Goal: Obtain resource: Obtain resource

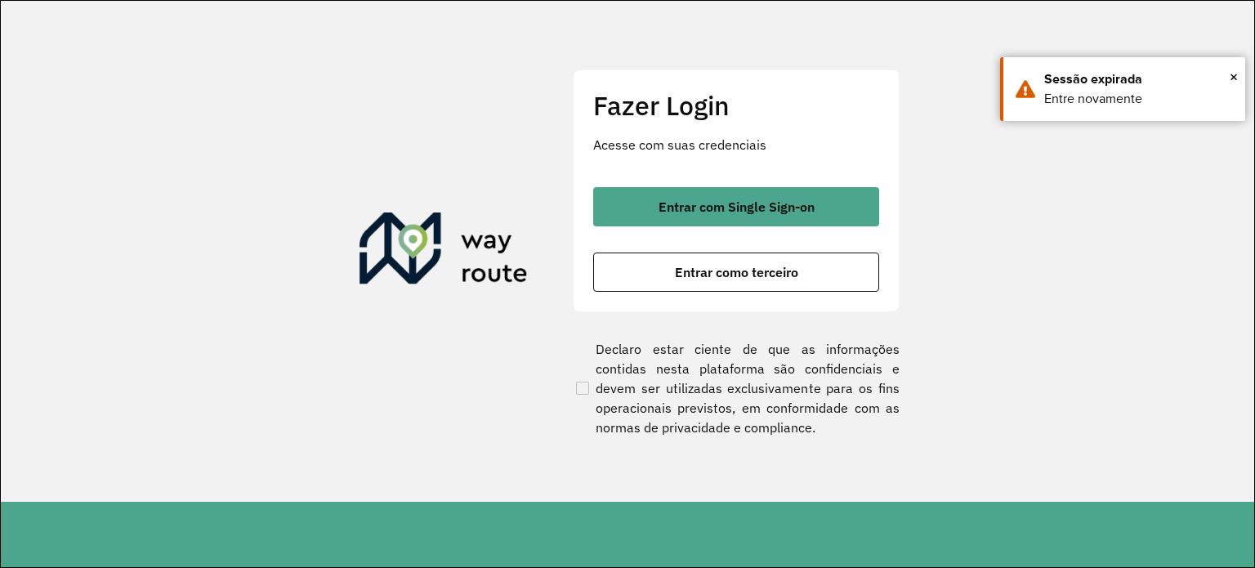
click at [735, 205] on span "Entrar com Single Sign-on" at bounding box center [736, 206] width 156 height 13
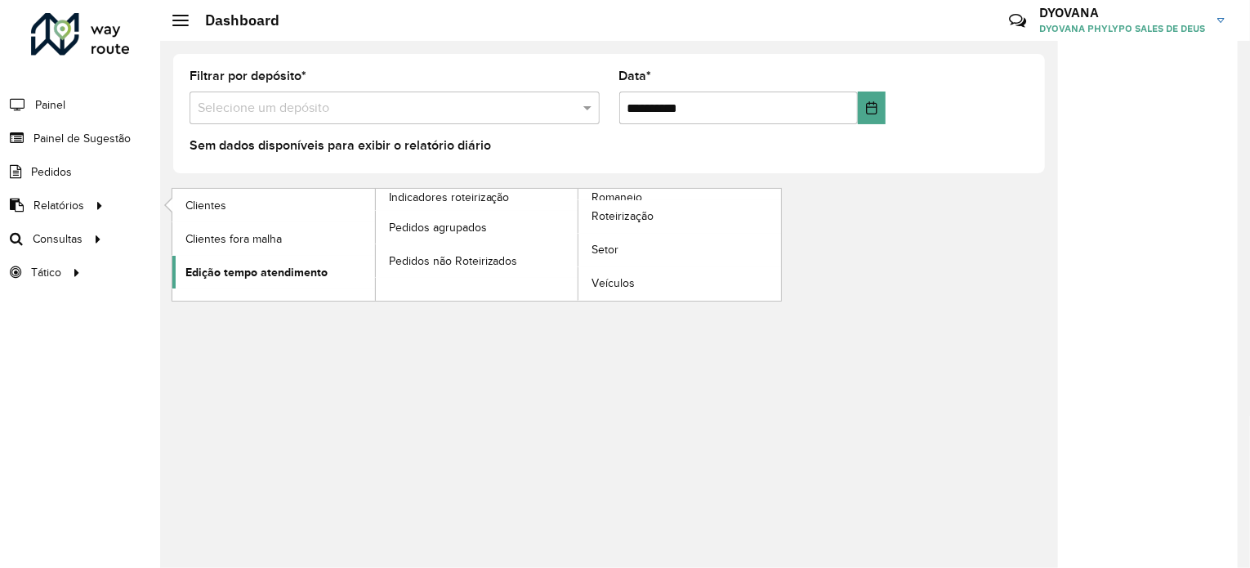
click at [216, 266] on span "Edição tempo atendimento" at bounding box center [256, 272] width 142 height 17
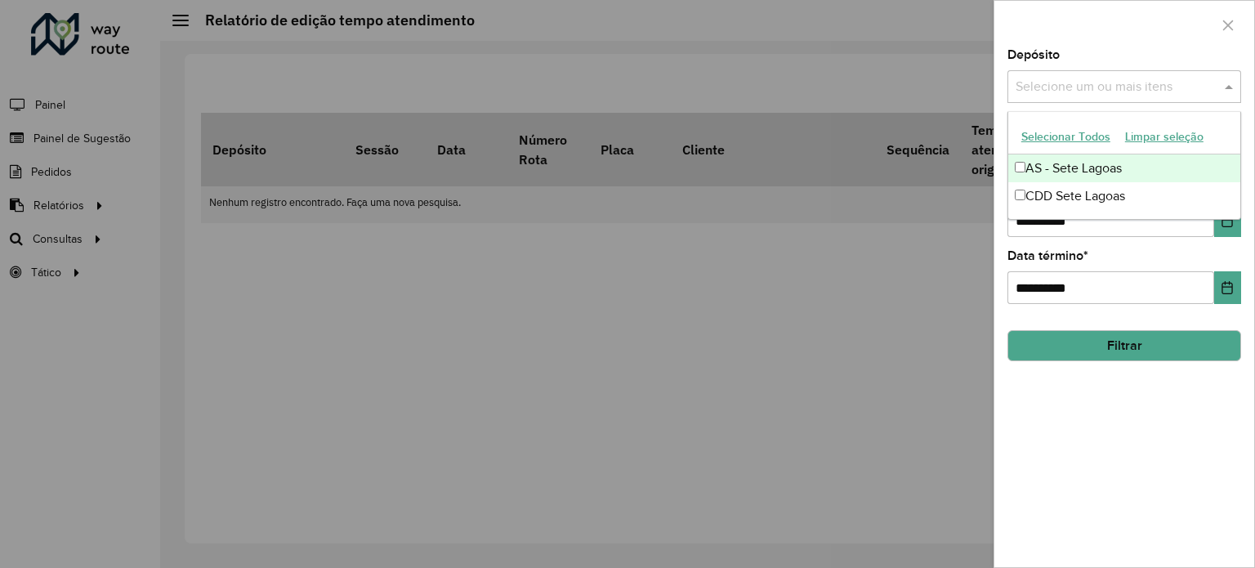
click at [1053, 94] on input "text" at bounding box center [1115, 88] width 209 height 20
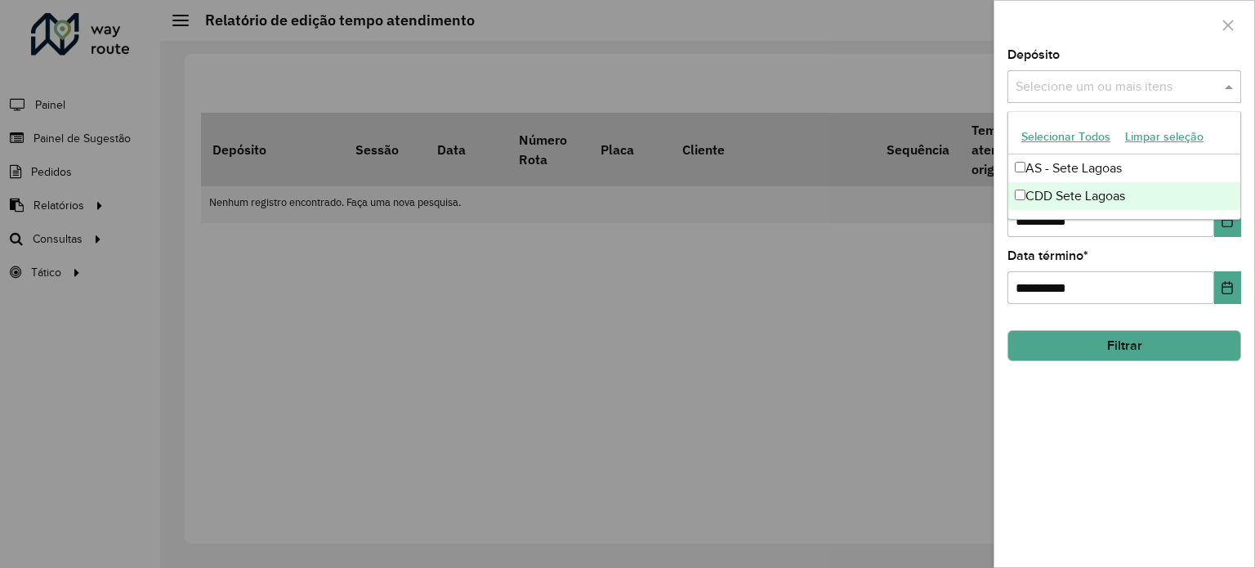
click at [1075, 192] on div "CDD Sete Lagoas" at bounding box center [1124, 196] width 232 height 28
click at [1225, 221] on icon "Choose Date" at bounding box center [1226, 220] width 13 height 13
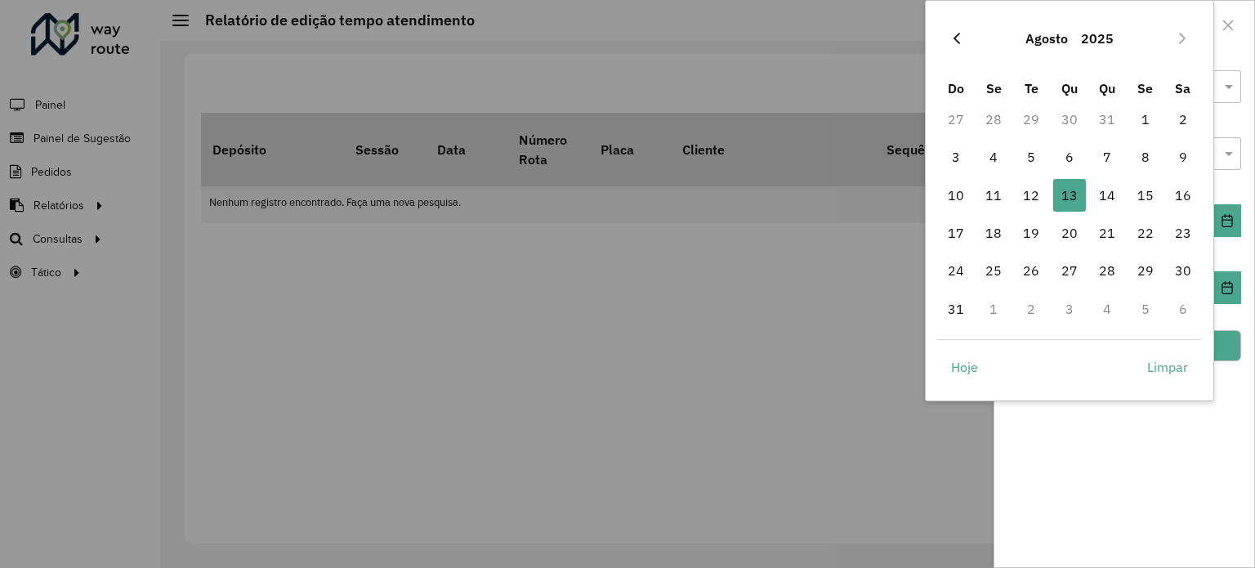
click at [957, 36] on icon "Previous Month" at bounding box center [956, 38] width 13 height 13
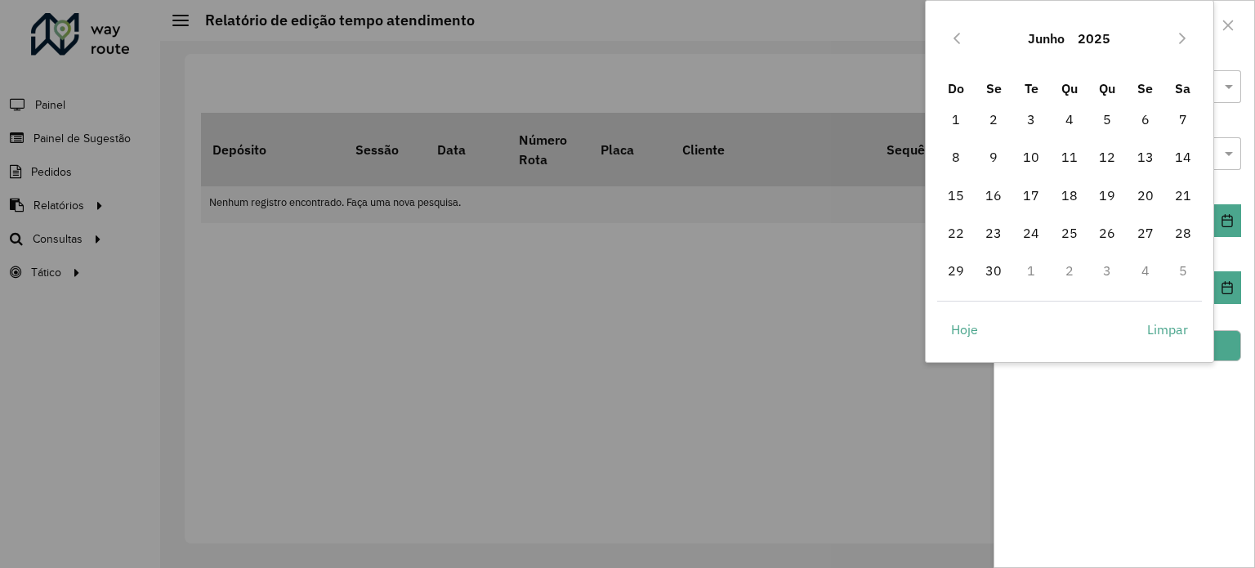
click at [957, 36] on icon "Previous Month" at bounding box center [956, 38] width 13 height 13
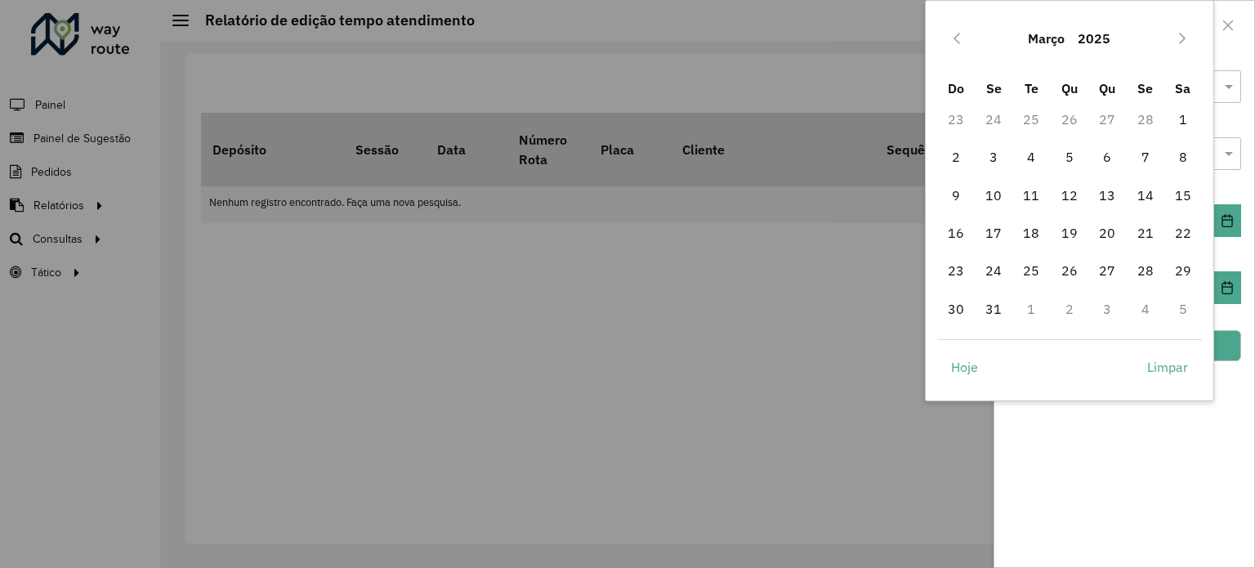
click at [957, 36] on icon "Previous Month" at bounding box center [956, 38] width 13 height 13
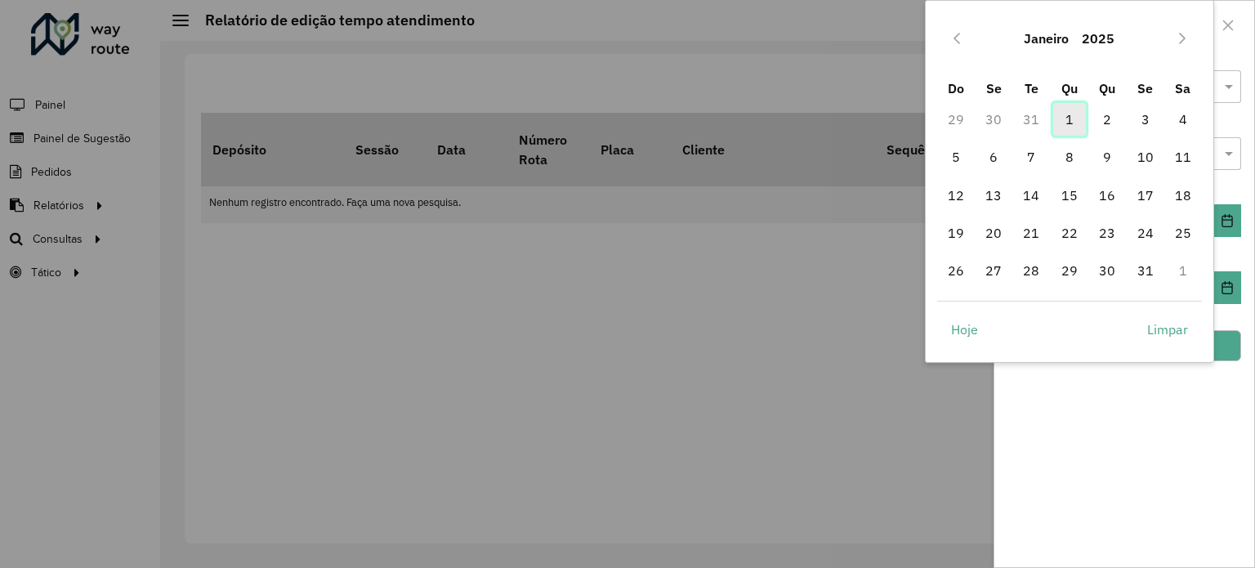
click at [1068, 111] on span "1" at bounding box center [1069, 119] width 33 height 33
type input "**********"
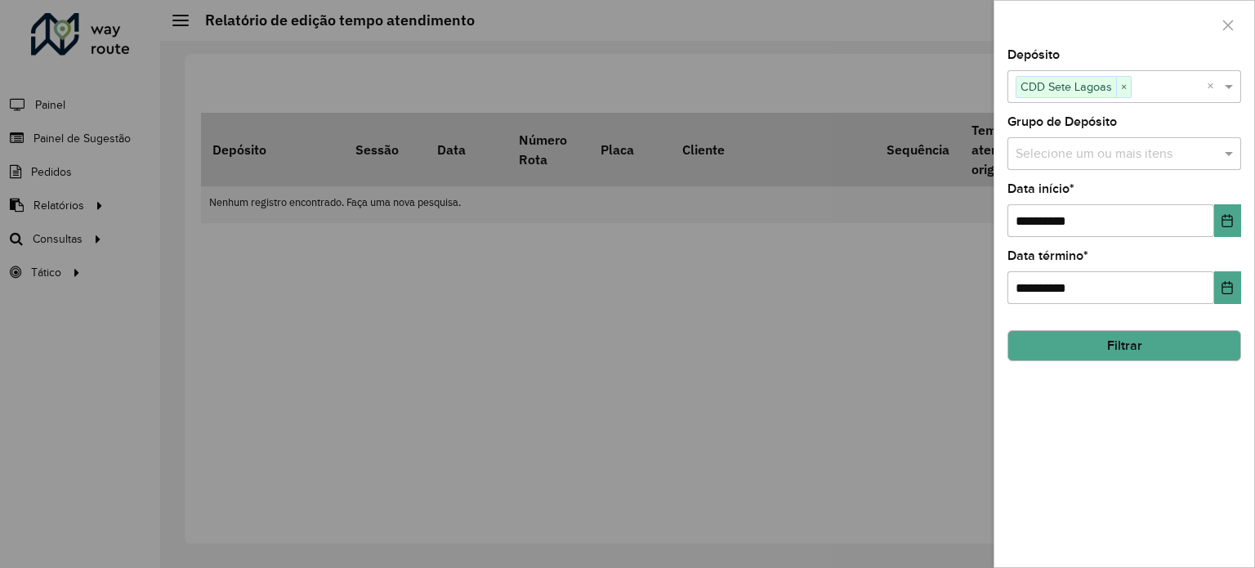
click at [1153, 349] on button "Filtrar" at bounding box center [1124, 345] width 234 height 31
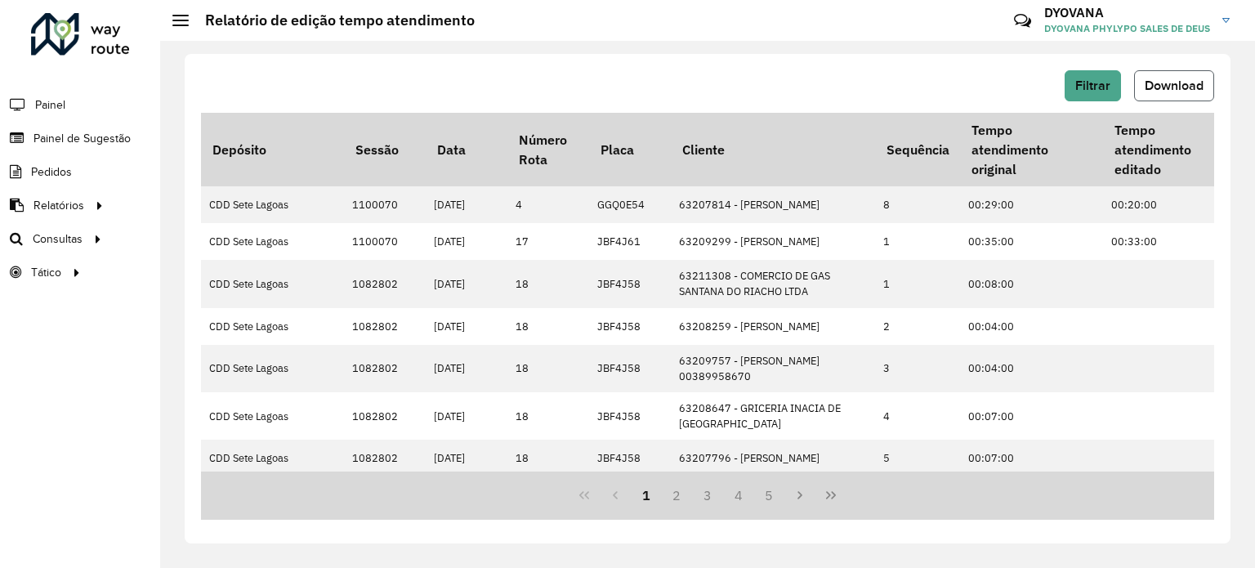
click at [1165, 74] on button "Download" at bounding box center [1174, 85] width 80 height 31
click at [573, 513] on div "1 2 3 4 5" at bounding box center [707, 495] width 1013 height 48
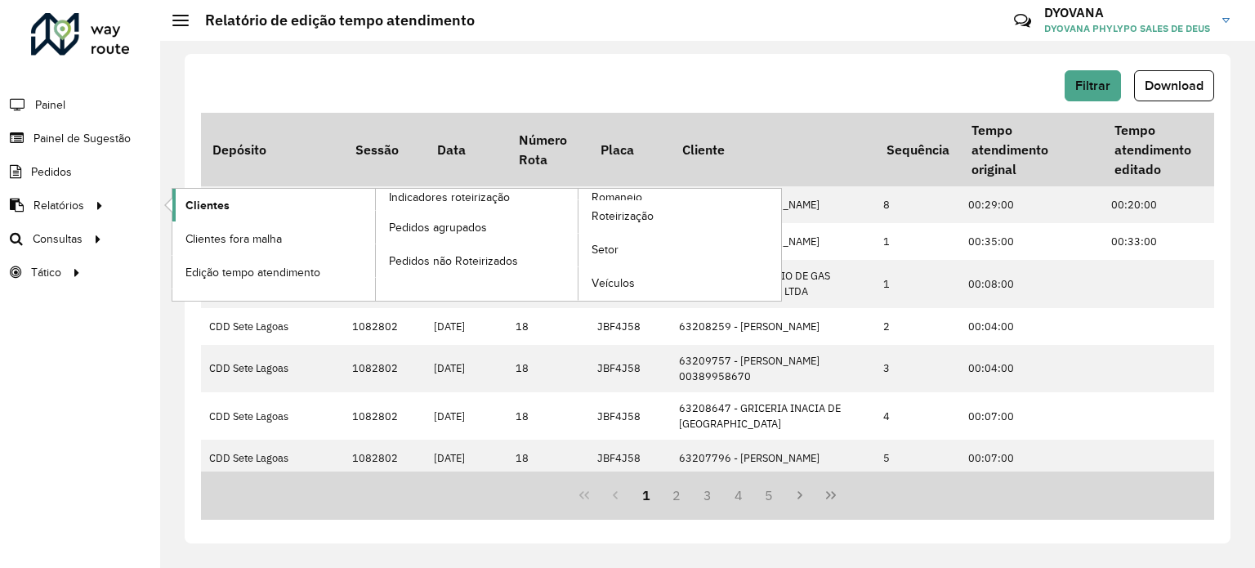
click at [215, 205] on span "Clientes" at bounding box center [207, 205] width 44 height 17
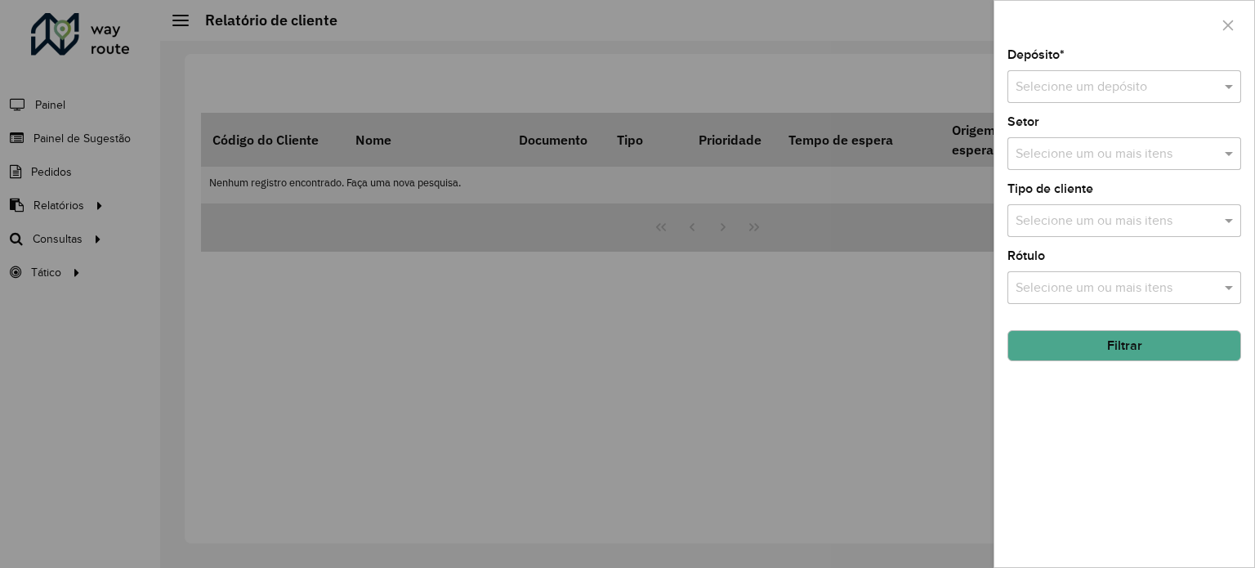
click at [1039, 81] on input "text" at bounding box center [1107, 88] width 185 height 20
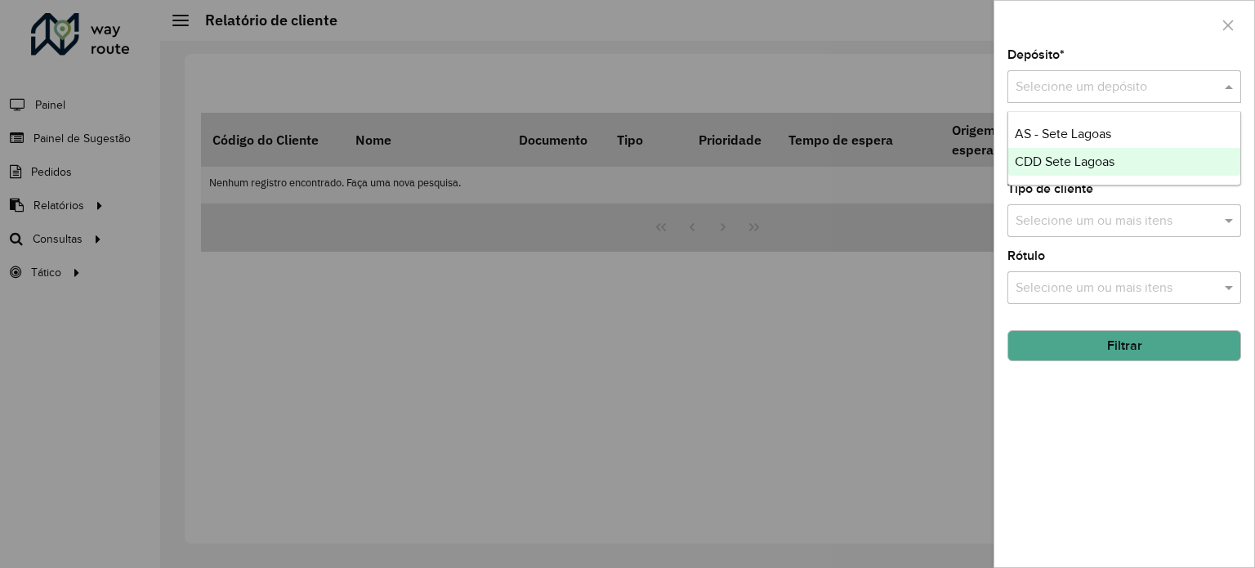
click at [1073, 165] on span "CDD Sete Lagoas" at bounding box center [1065, 161] width 100 height 14
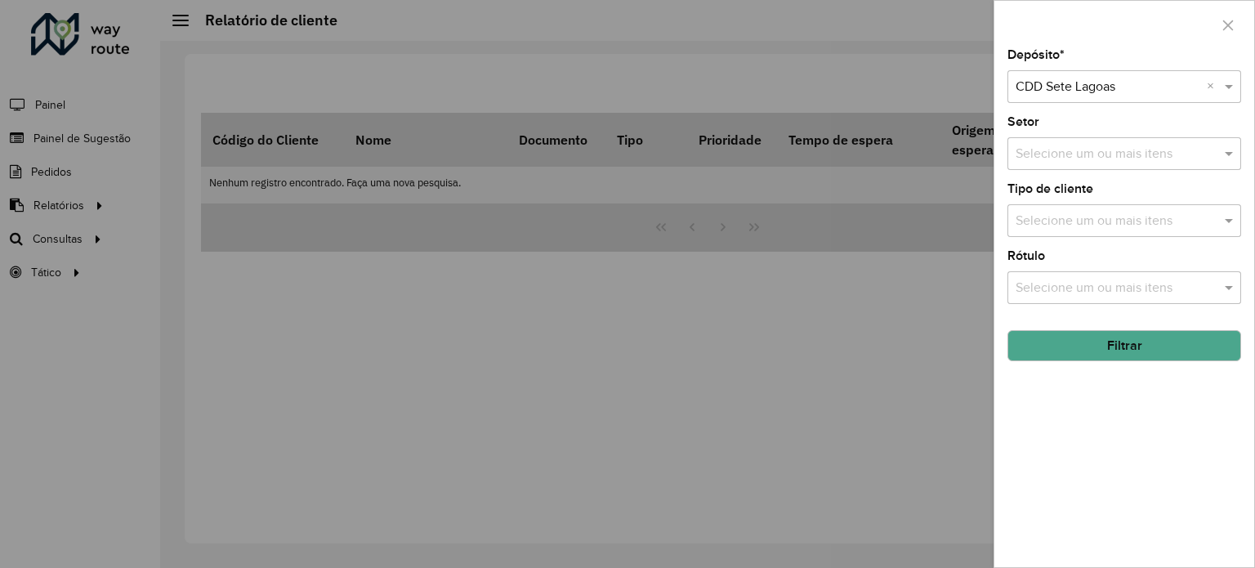
click at [1095, 154] on input "text" at bounding box center [1115, 155] width 209 height 20
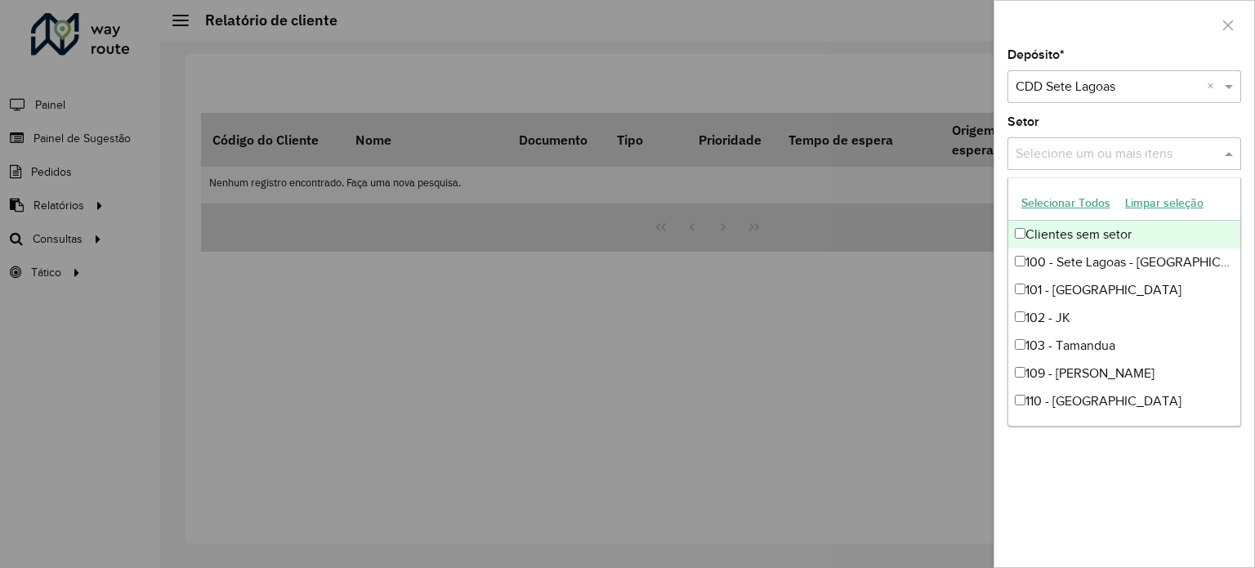
click at [1095, 155] on input "text" at bounding box center [1115, 155] width 209 height 20
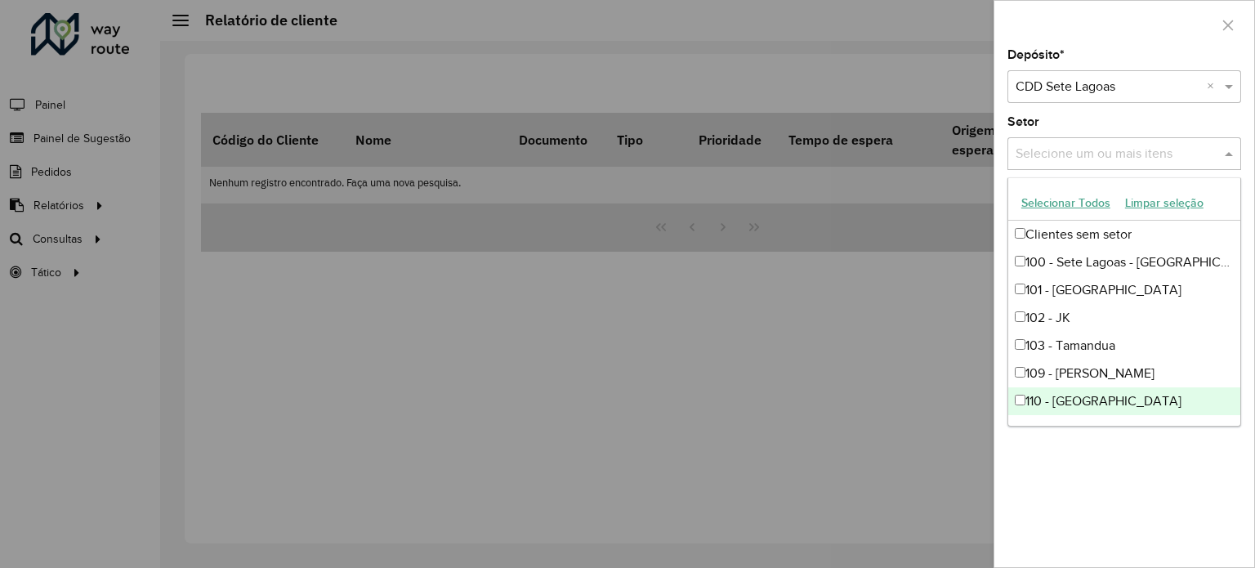
click at [1202, 501] on div "Depósito * Selecione um depósito × CDD Sete Lagoas × Setor Selecione um ou mais…" at bounding box center [1124, 308] width 260 height 518
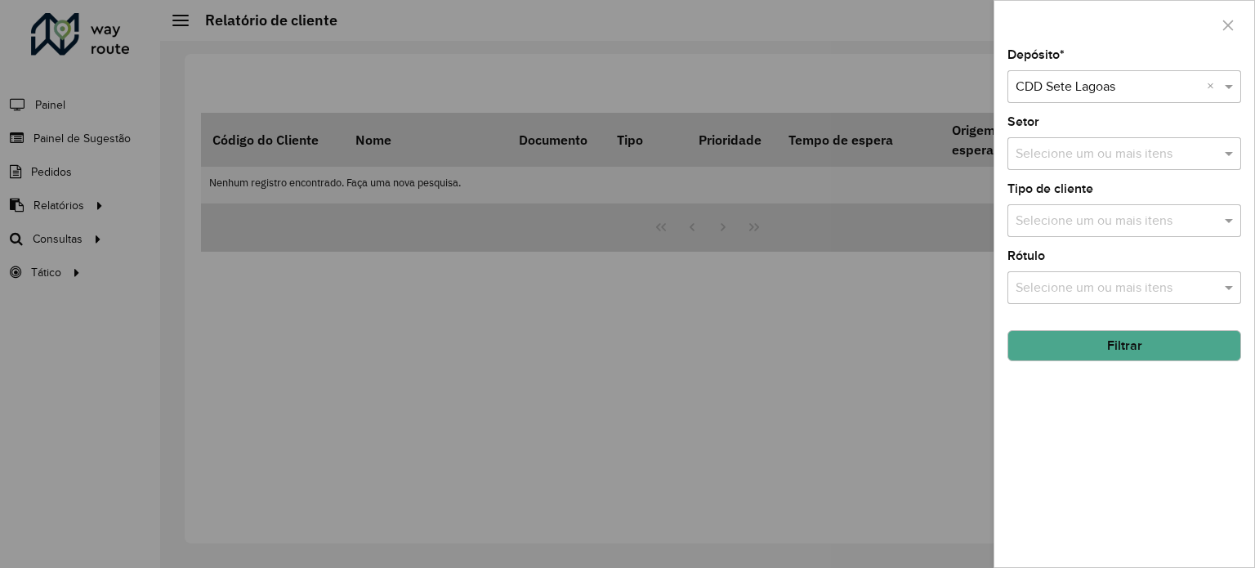
click at [1148, 332] on button "Filtrar" at bounding box center [1124, 345] width 234 height 31
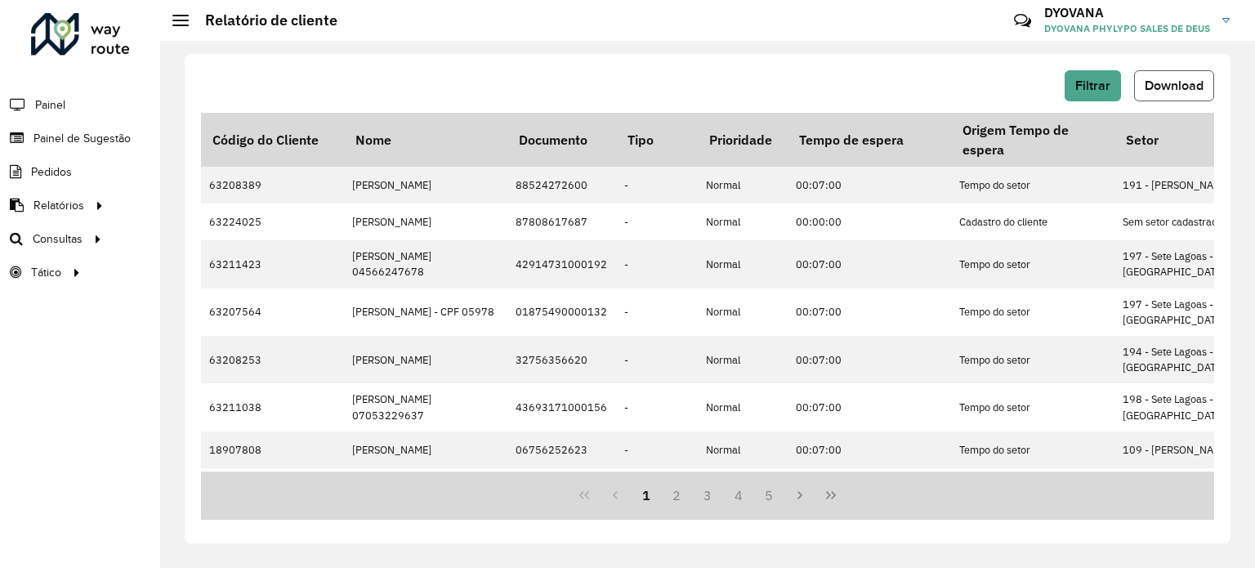
click at [1171, 87] on span "Download" at bounding box center [1173, 85] width 59 height 14
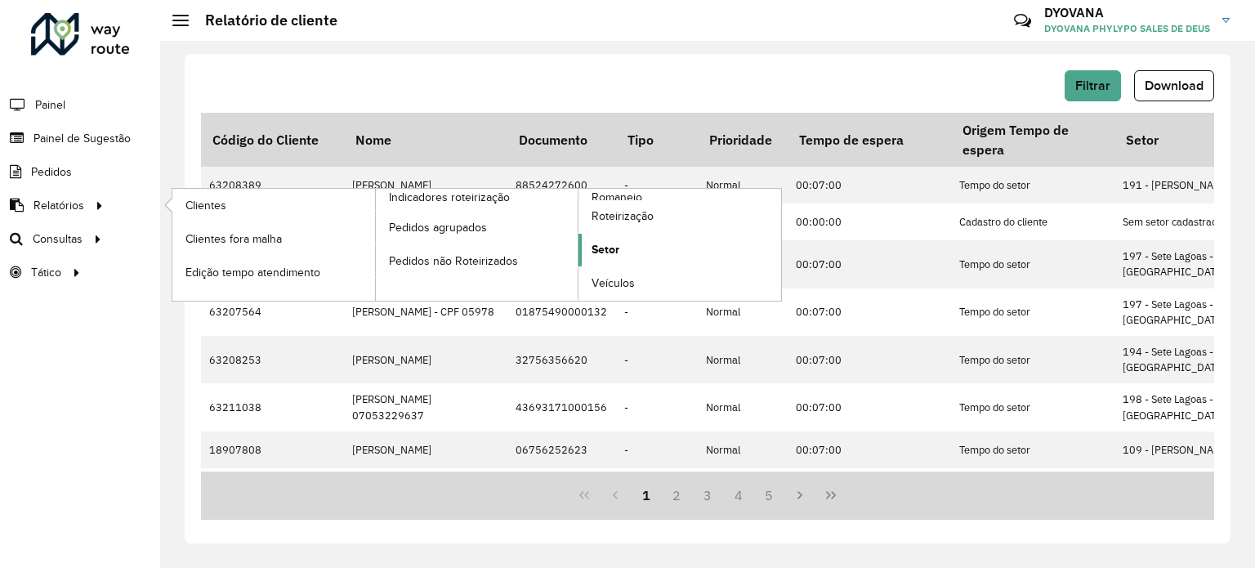
click at [625, 254] on link "Setor" at bounding box center [679, 250] width 203 height 33
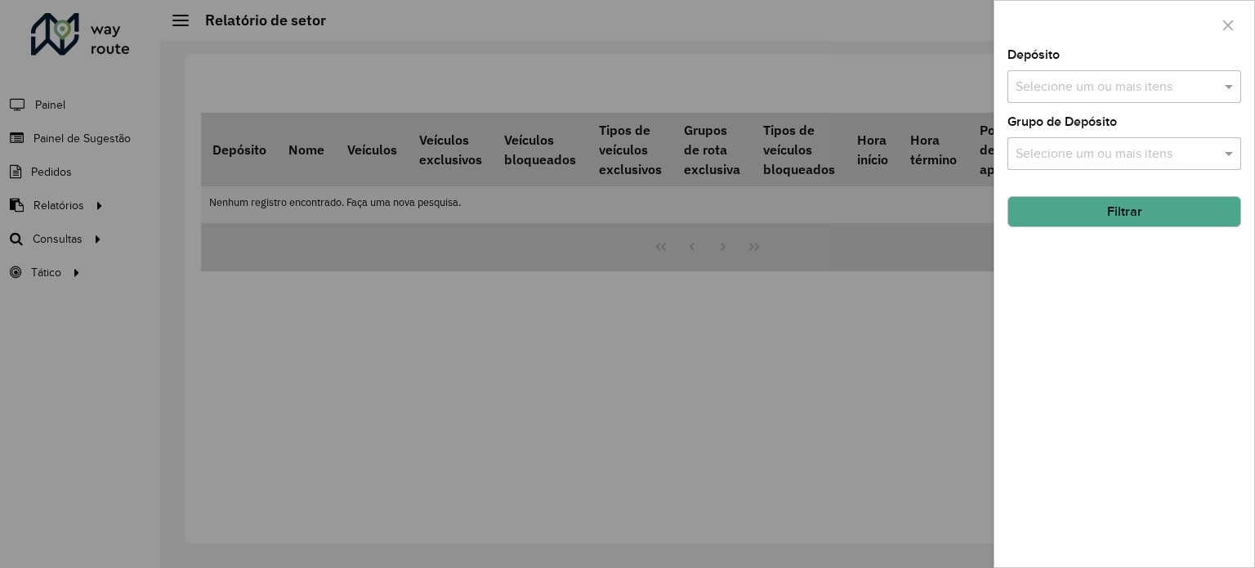
click at [1091, 85] on input "text" at bounding box center [1115, 88] width 209 height 20
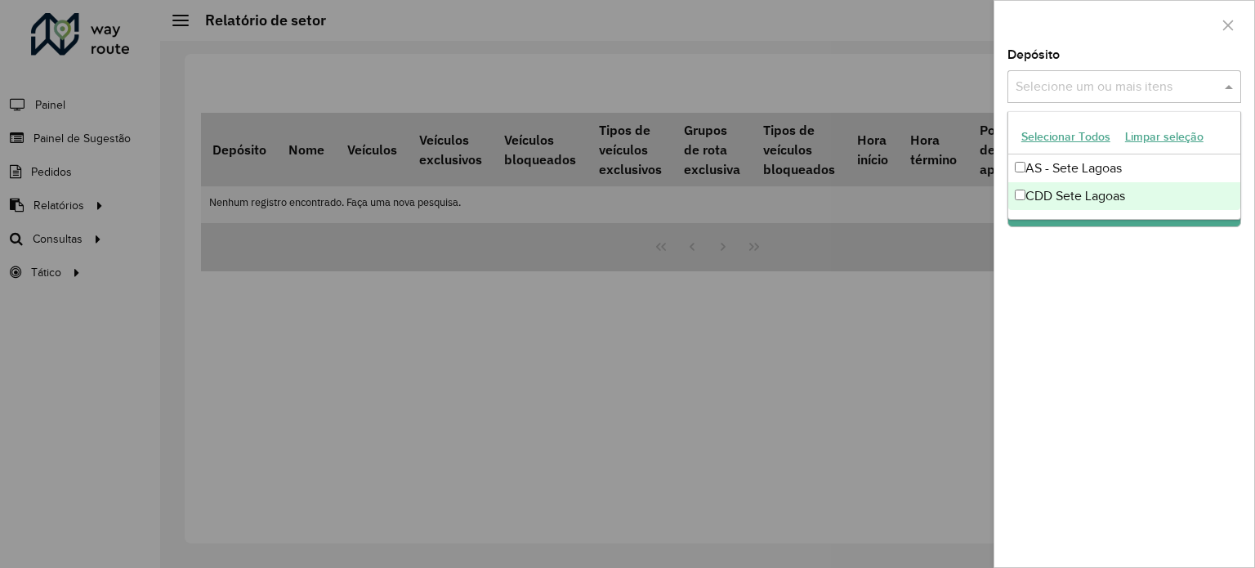
click at [1065, 197] on div "CDD Sete Lagoas" at bounding box center [1124, 196] width 232 height 28
click at [1078, 255] on div "Depósito Selecione um ou mais itens CDD Sete Lagoas × × Grupo de Depósito Selec…" at bounding box center [1124, 308] width 260 height 518
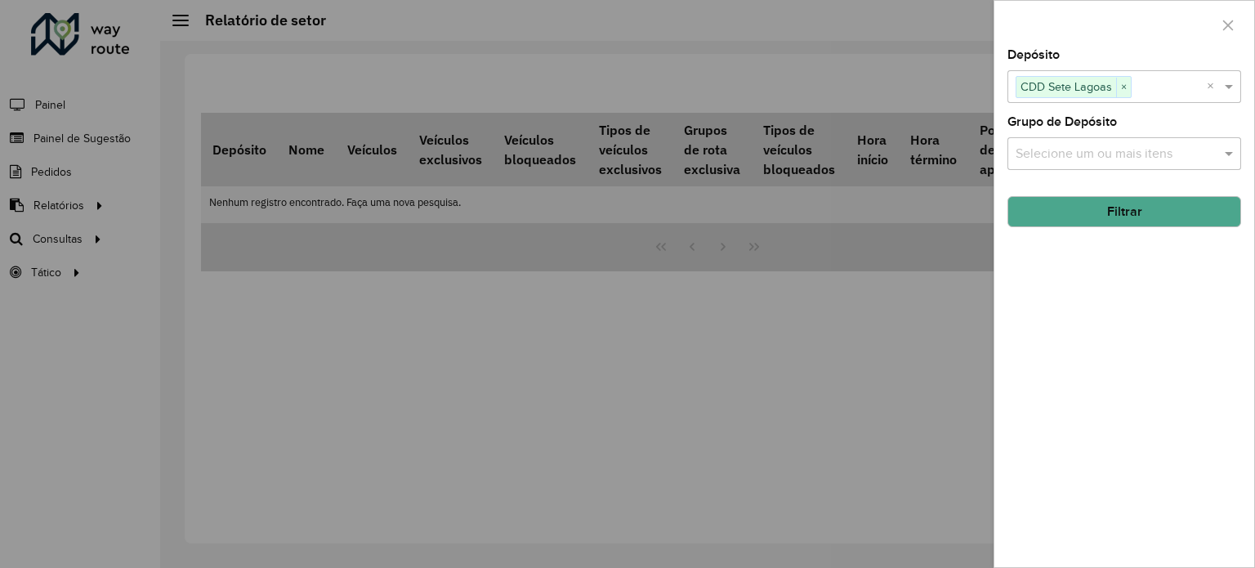
click at [1078, 215] on button "Filtrar" at bounding box center [1124, 211] width 234 height 31
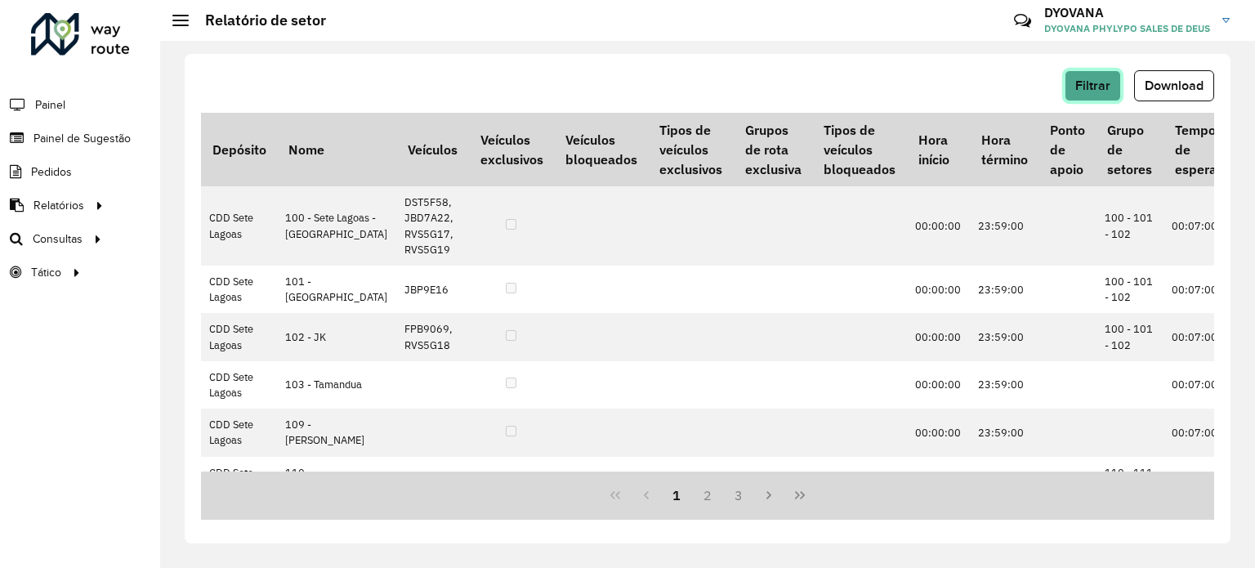
click at [1101, 83] on span "Filtrar" at bounding box center [1092, 85] width 35 height 14
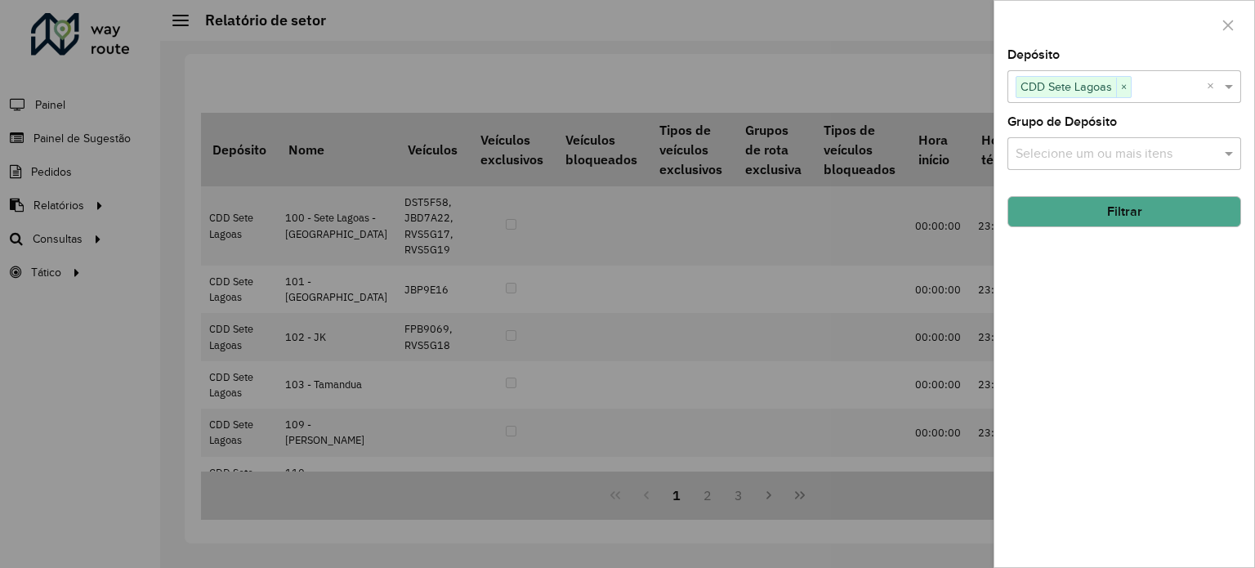
click at [1112, 215] on button "Filtrar" at bounding box center [1124, 211] width 234 height 31
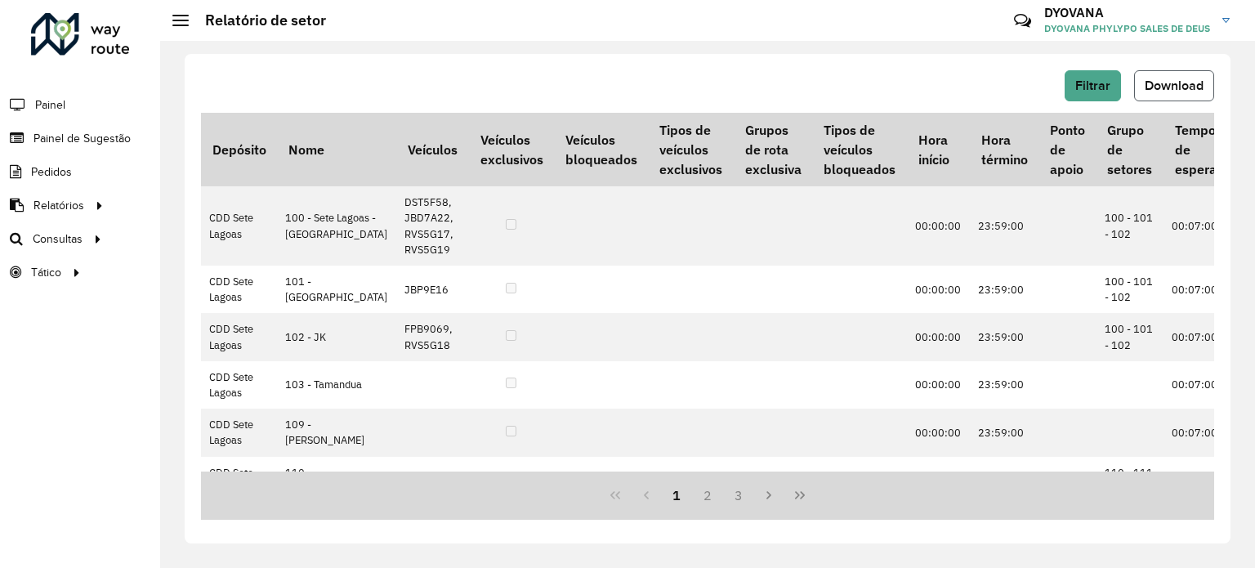
click at [1163, 87] on span "Download" at bounding box center [1173, 85] width 59 height 14
click at [216, 270] on span "Setores" at bounding box center [205, 272] width 40 height 17
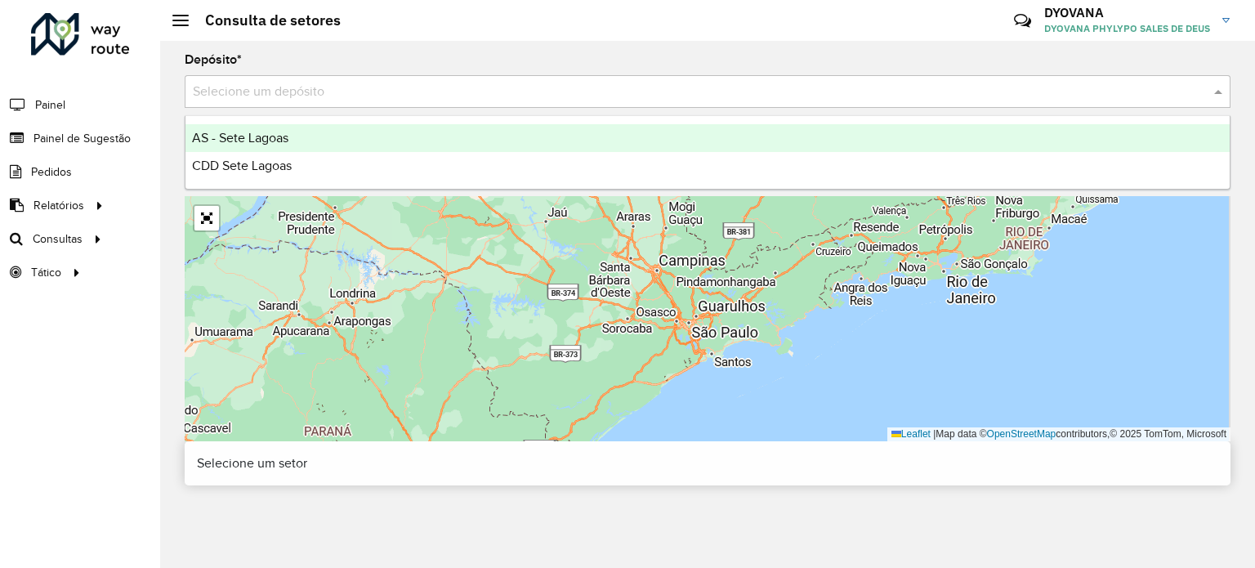
click at [331, 92] on input "text" at bounding box center [691, 93] width 997 height 20
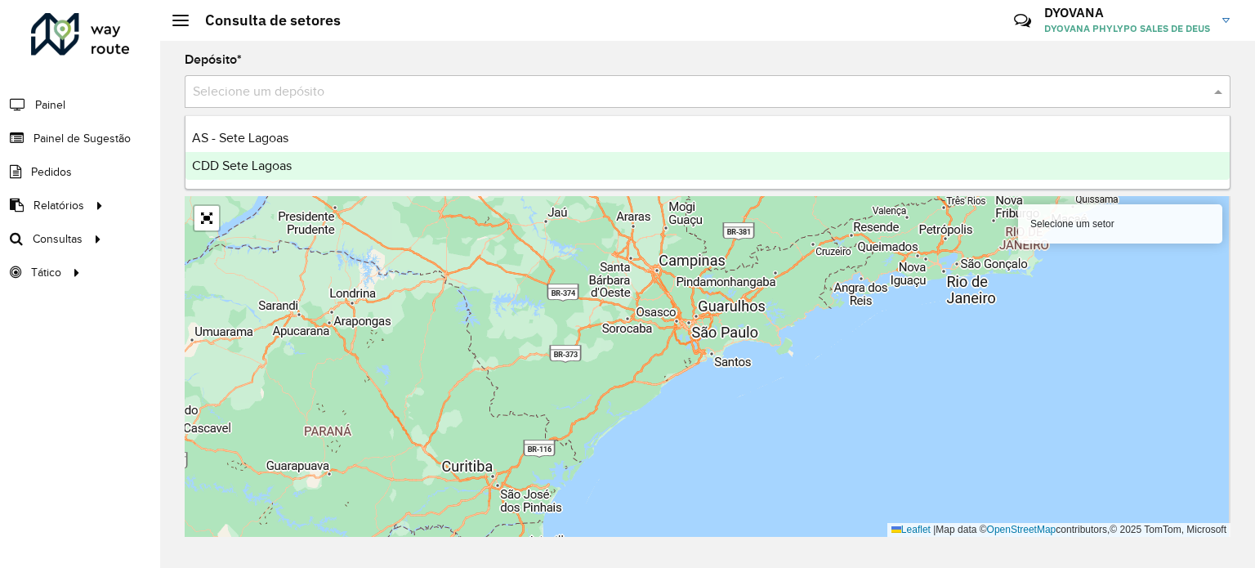
click at [284, 166] on span "CDD Sete Lagoas" at bounding box center [242, 165] width 100 height 14
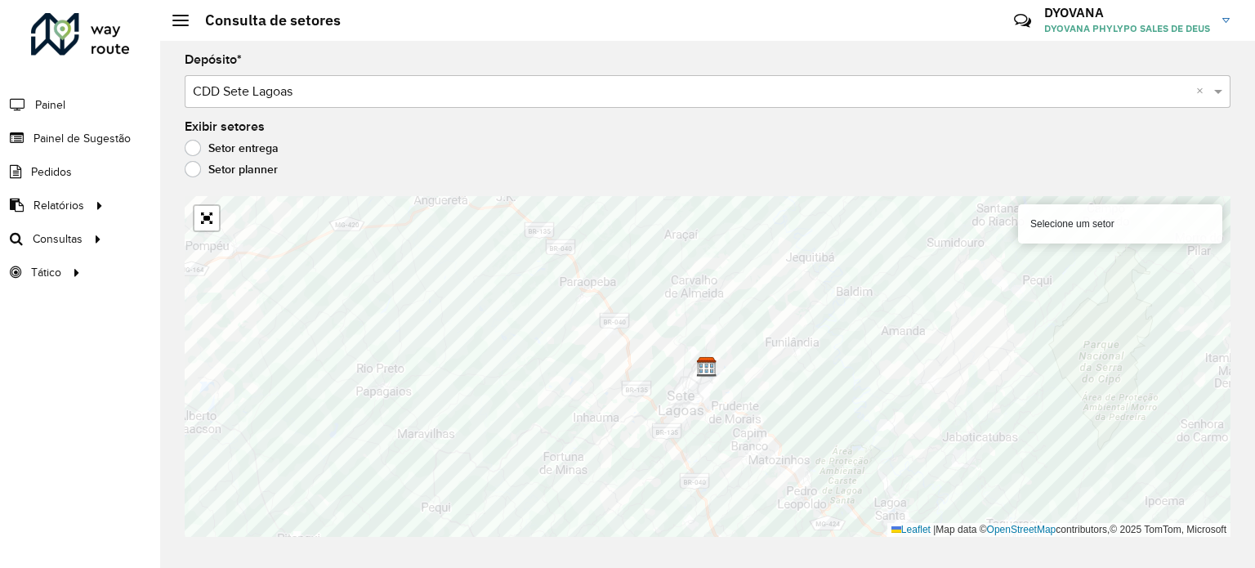
click at [194, 169] on label "Setor planner" at bounding box center [231, 169] width 93 height 16
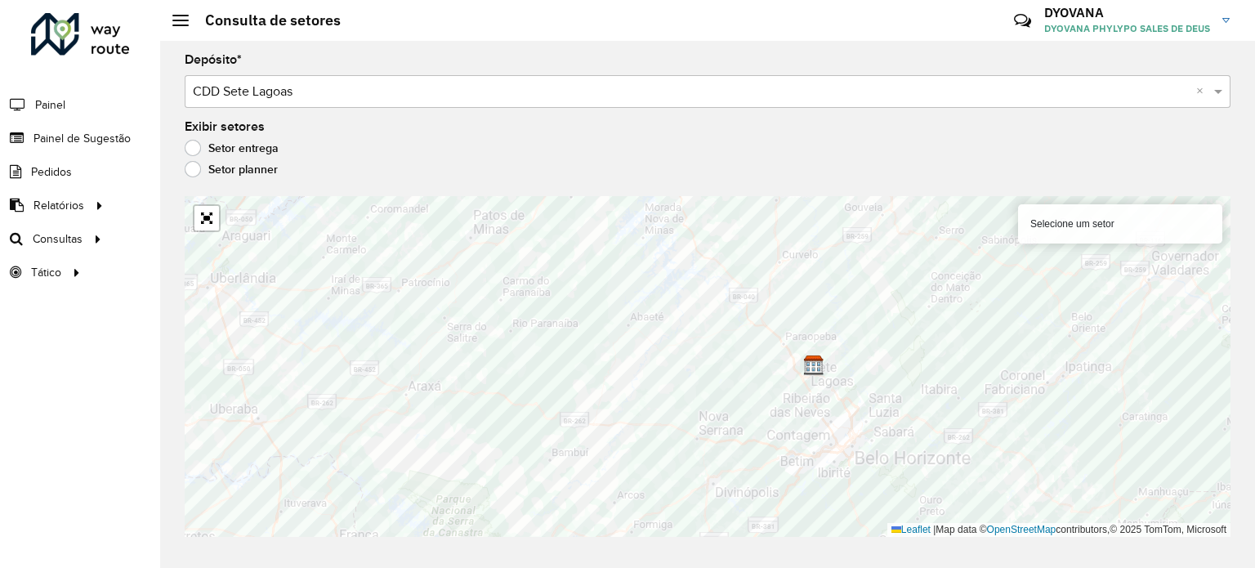
click at [219, 145] on label "Setor entrega" at bounding box center [232, 148] width 94 height 16
